Goal: Task Accomplishment & Management: Use online tool/utility

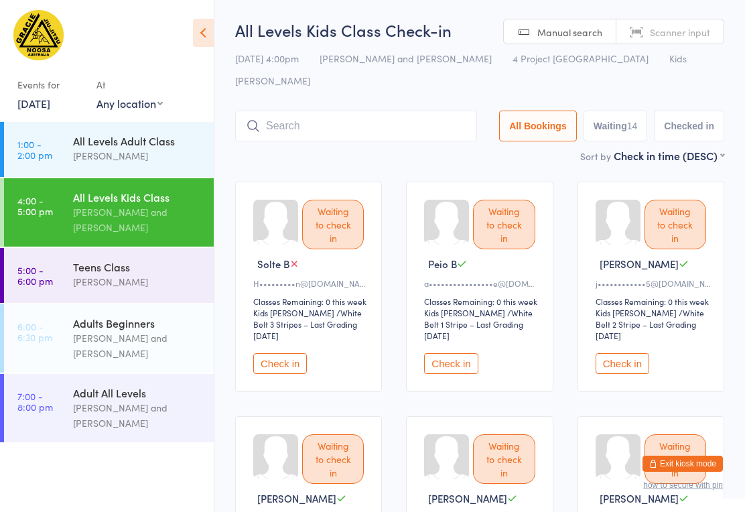
click at [344, 111] on input "search" at bounding box center [356, 126] width 242 height 31
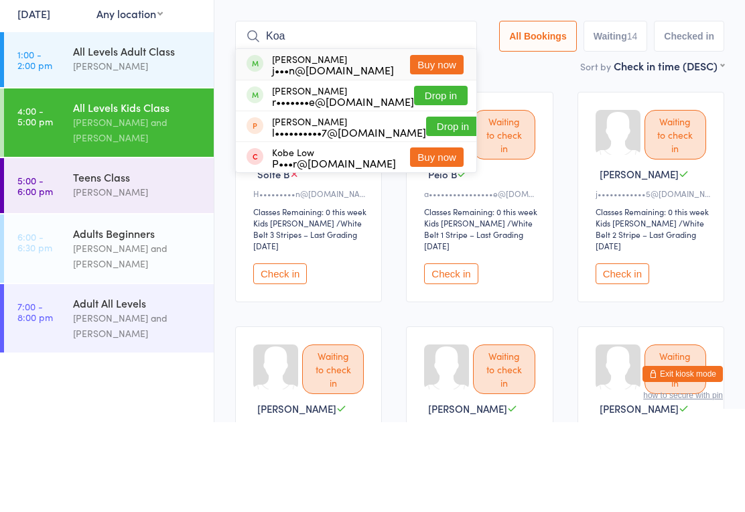
type input "Koa"
click at [435, 176] on button "Drop in" at bounding box center [441, 185] width 54 height 19
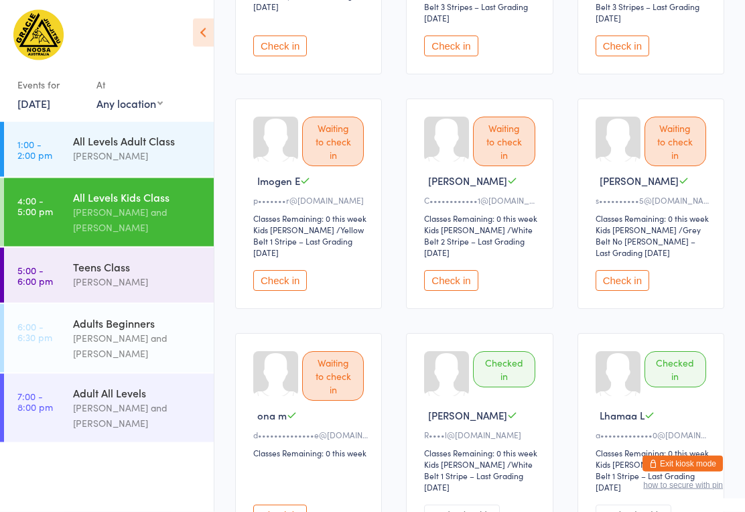
scroll to position [564, 0]
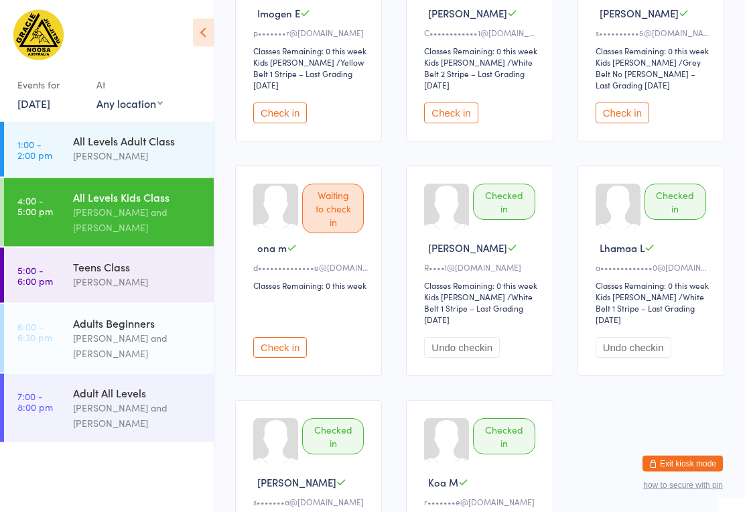
click at [301, 343] on button "Check in" at bounding box center [280, 348] width 54 height 21
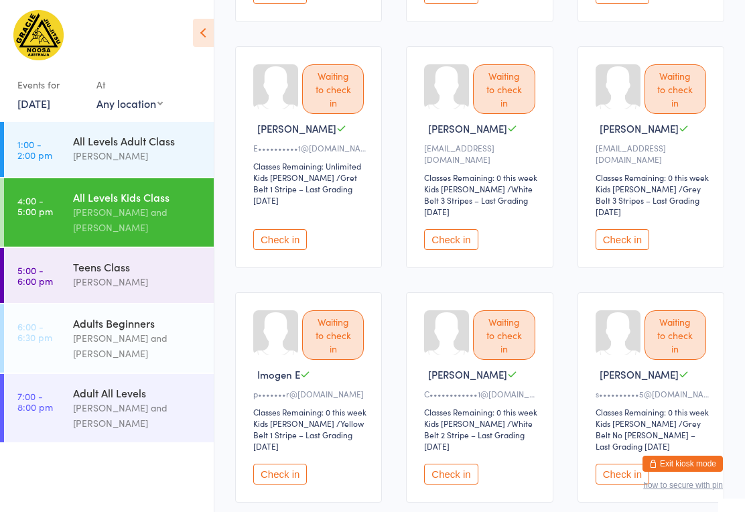
scroll to position [365, 0]
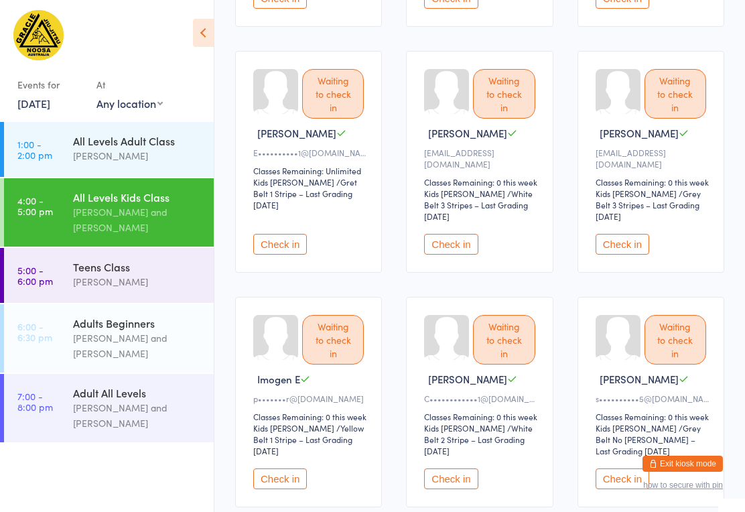
click at [604, 468] on button "Check in" at bounding box center [623, 478] width 54 height 21
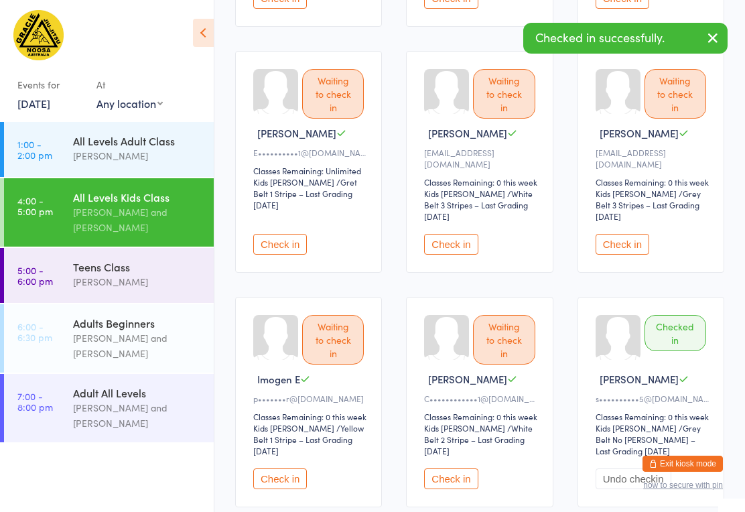
click at [462, 234] on button "Check in" at bounding box center [451, 244] width 54 height 21
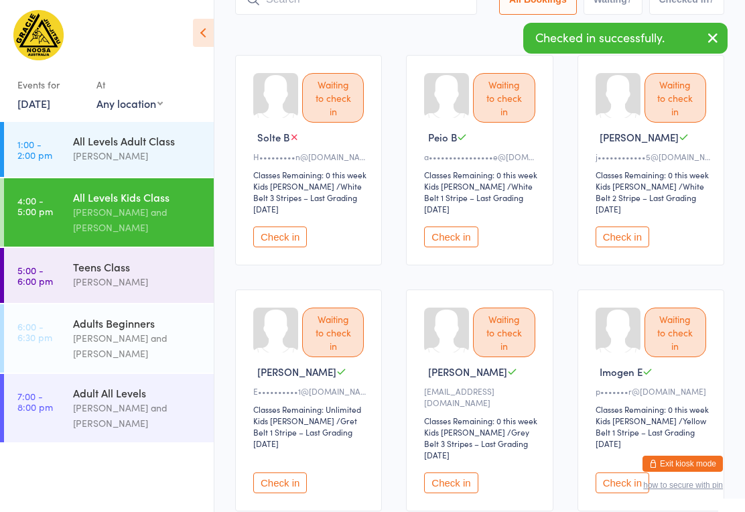
scroll to position [117, 0]
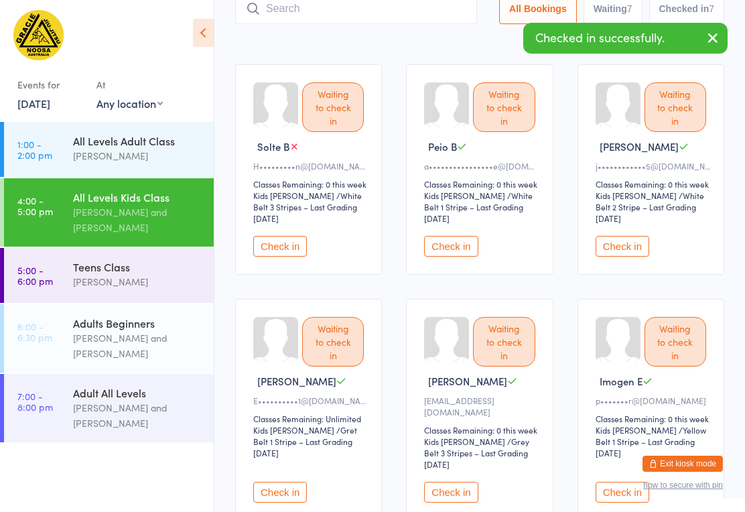
click at [448, 236] on button "Check in" at bounding box center [451, 246] width 54 height 21
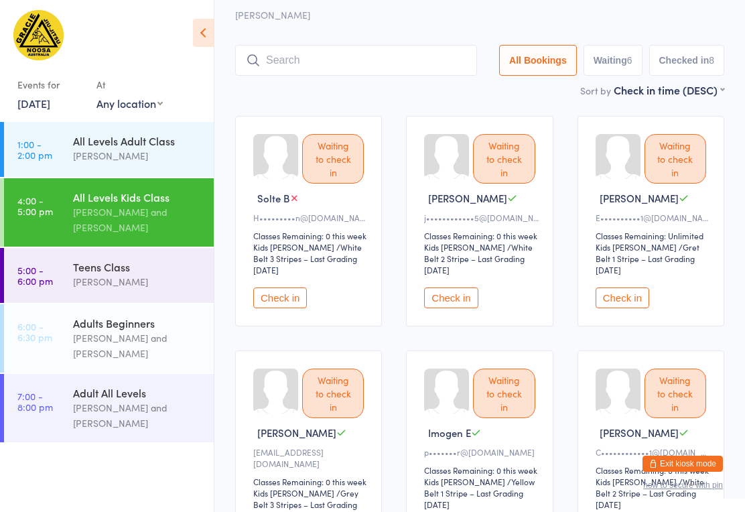
scroll to position [62, 0]
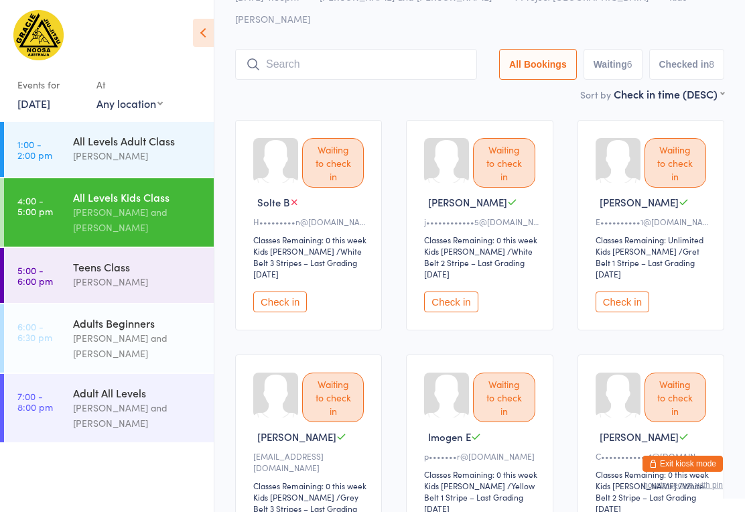
click at [281, 292] on button "Check in" at bounding box center [280, 302] width 54 height 21
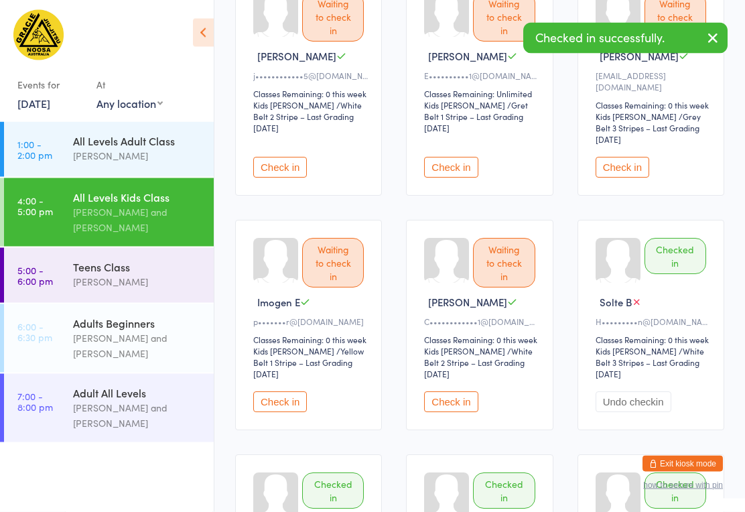
click at [642, 392] on button "Undo checkin" at bounding box center [634, 402] width 76 height 21
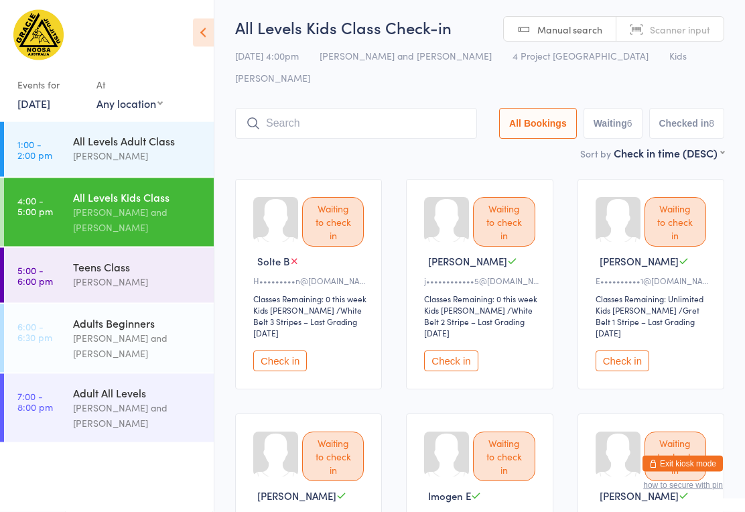
scroll to position [0, 0]
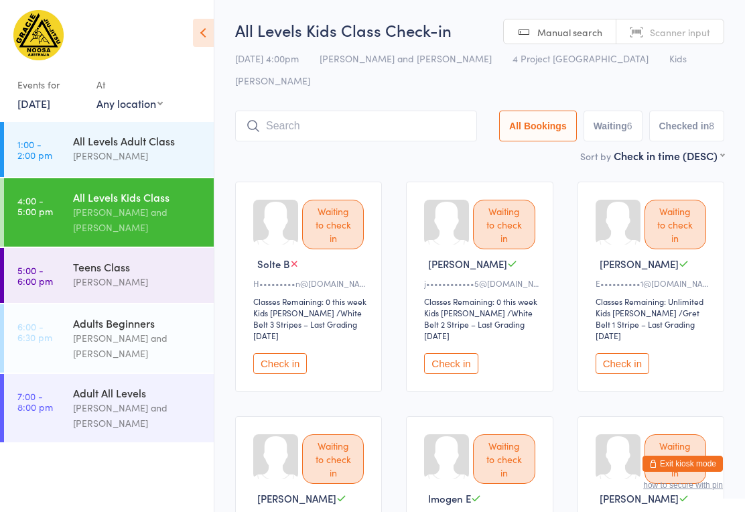
click at [344, 115] on input "search" at bounding box center [356, 126] width 242 height 31
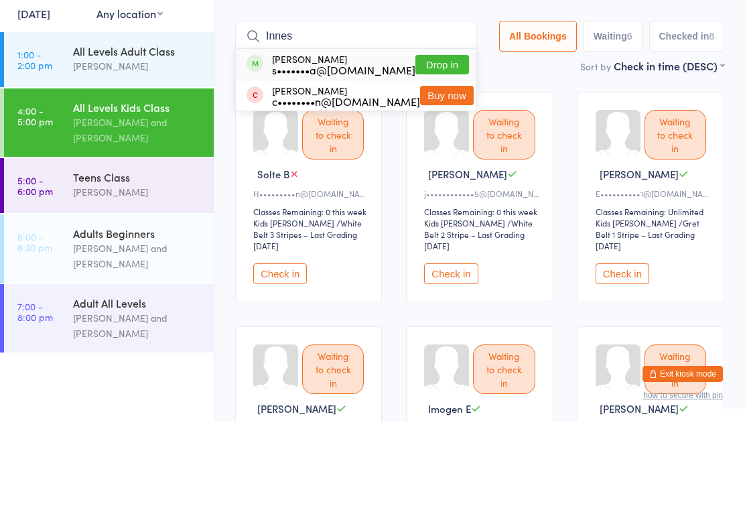
type input "Innes"
click at [430, 145] on button "Drop in" at bounding box center [442, 154] width 54 height 19
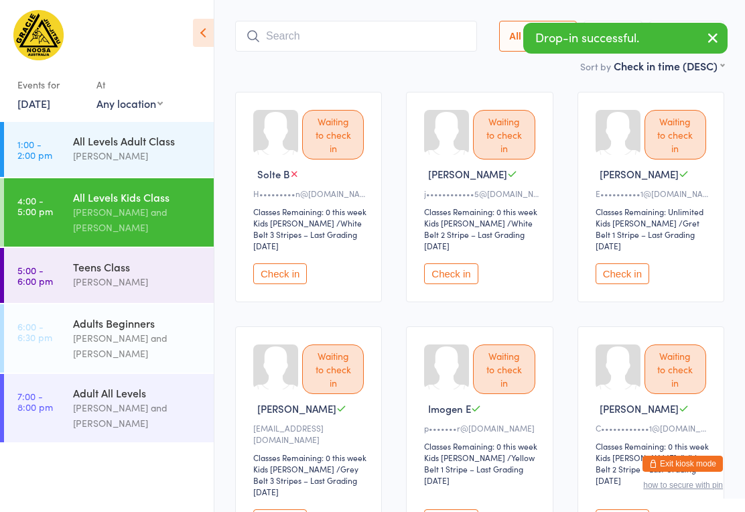
click at [272, 266] on button "Check in" at bounding box center [280, 273] width 54 height 21
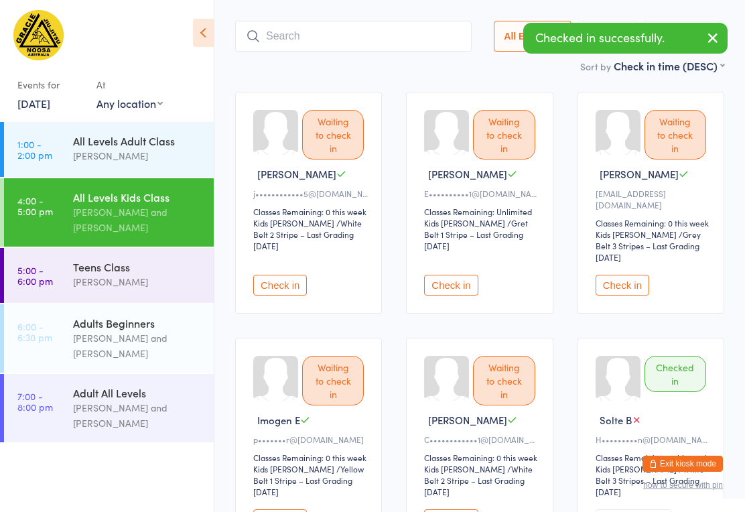
click at [391, 21] on input "search" at bounding box center [353, 36] width 237 height 31
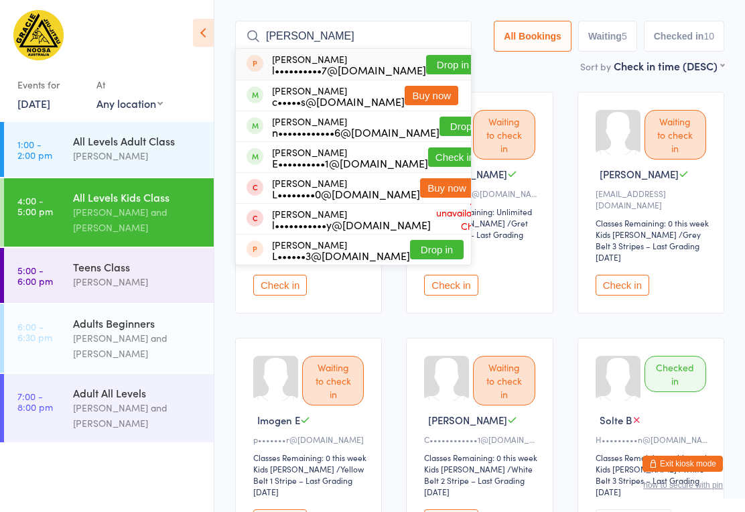
type input "Liam"
click at [448, 117] on button "Drop in" at bounding box center [467, 126] width 54 height 19
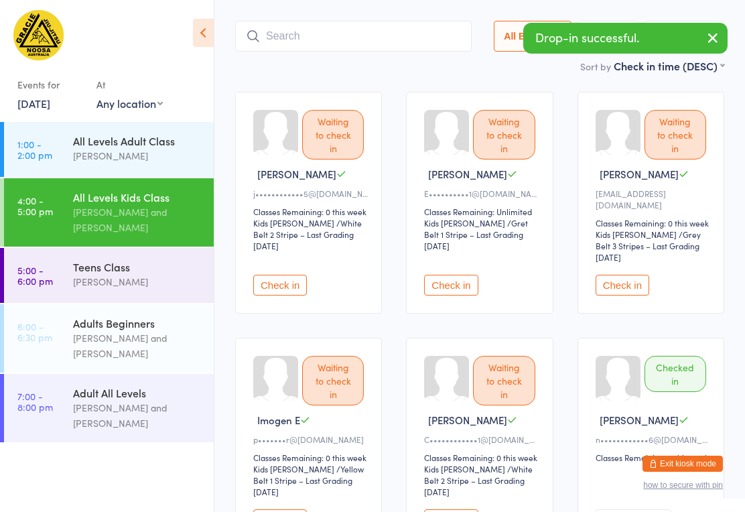
scroll to position [179, 0]
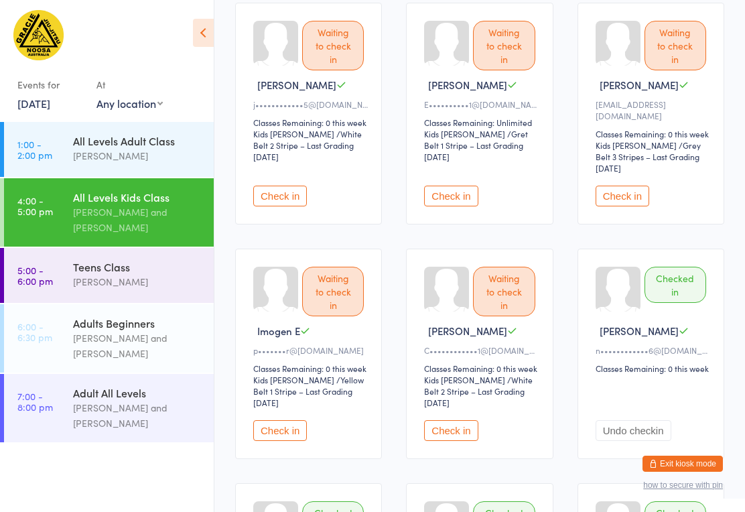
click at [281, 420] on button "Check in" at bounding box center [280, 430] width 54 height 21
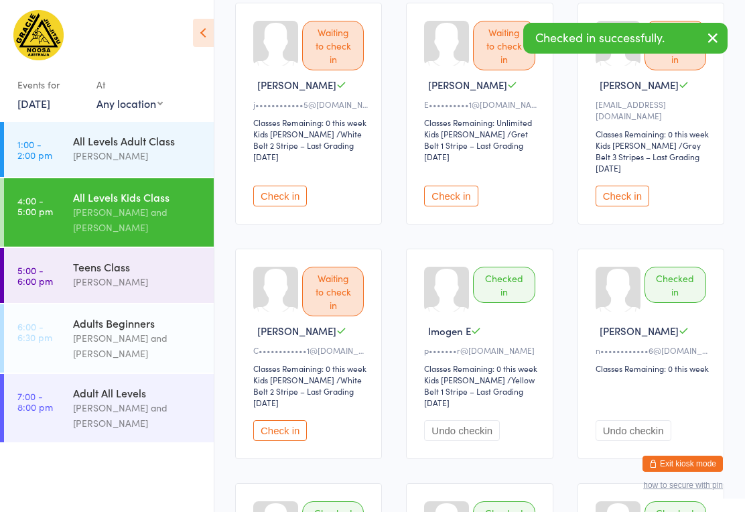
click at [287, 420] on button "Check in" at bounding box center [280, 430] width 54 height 21
click at [621, 186] on button "Check in" at bounding box center [623, 196] width 54 height 21
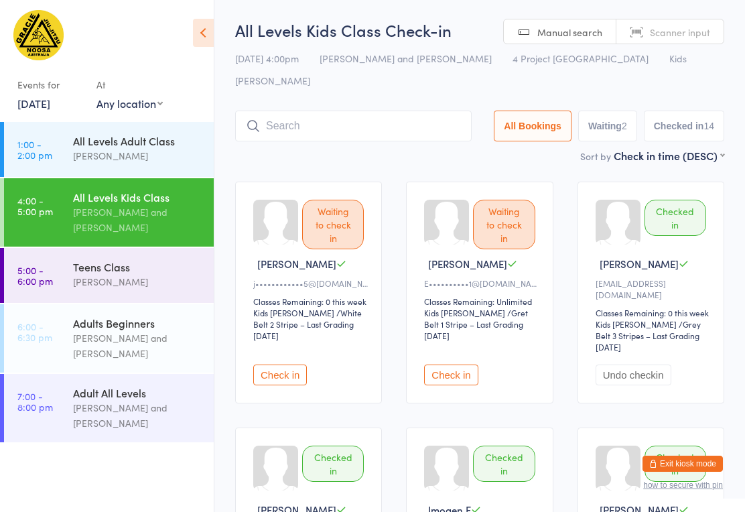
scroll to position [2, 0]
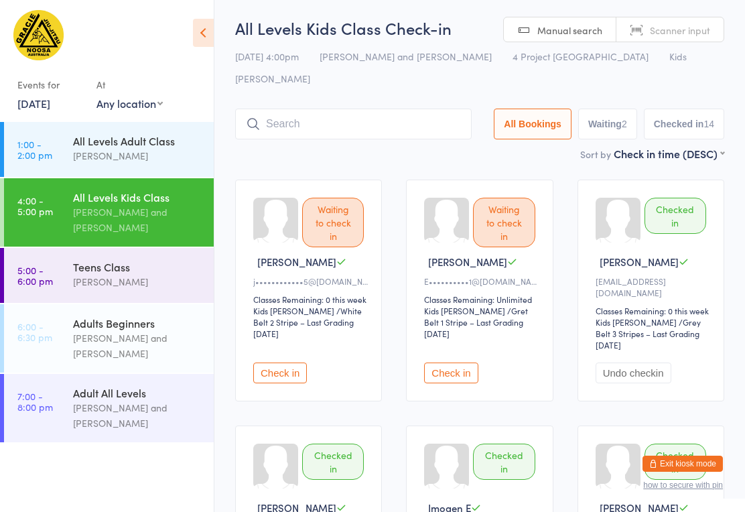
click at [478, 363] on button "Check in" at bounding box center [451, 373] width 54 height 21
